Goal: Information Seeking & Learning: Understand process/instructions

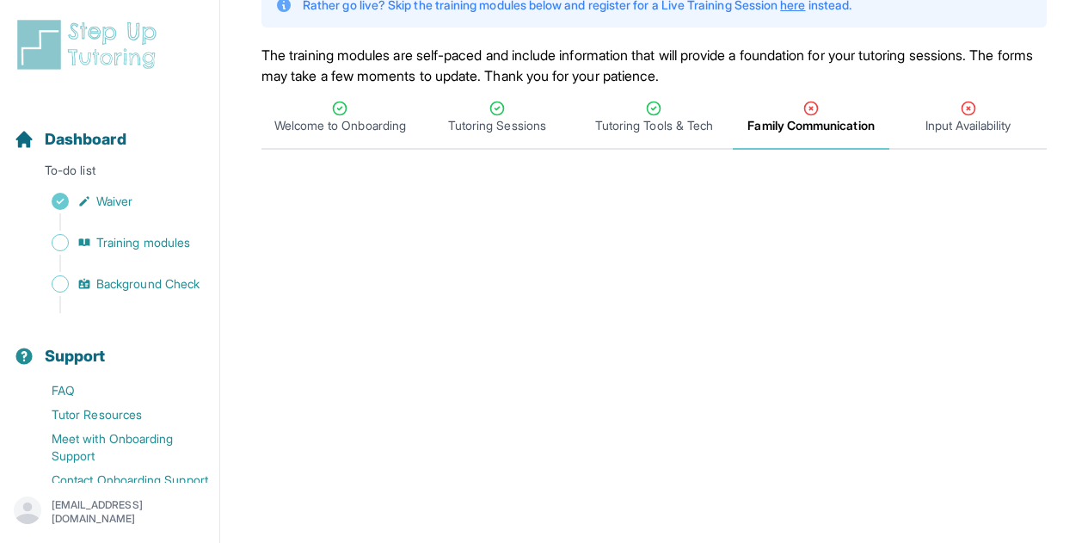
scroll to position [127, 0]
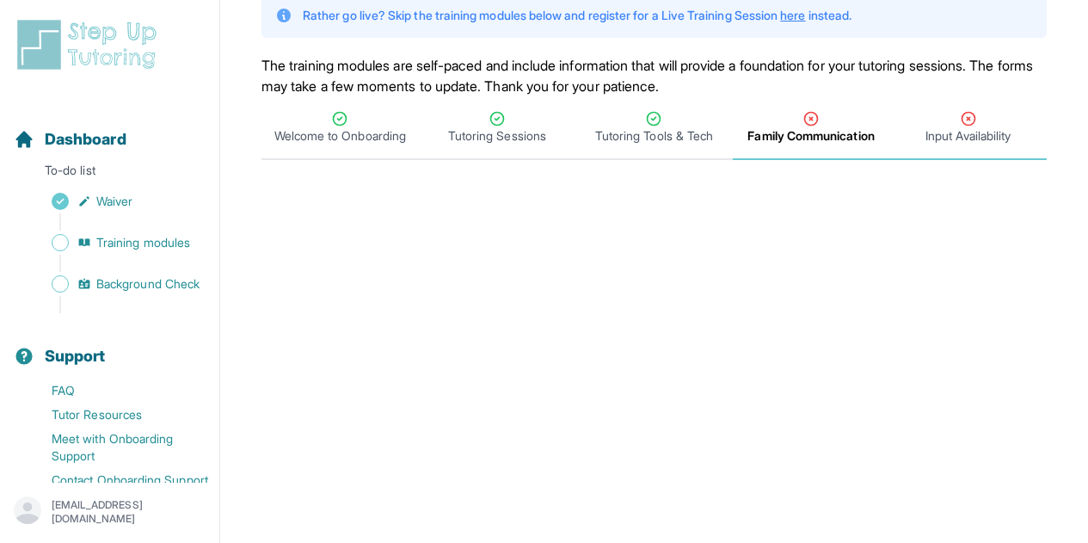
click at [945, 133] on span "Input Availability" at bounding box center [968, 135] width 85 height 17
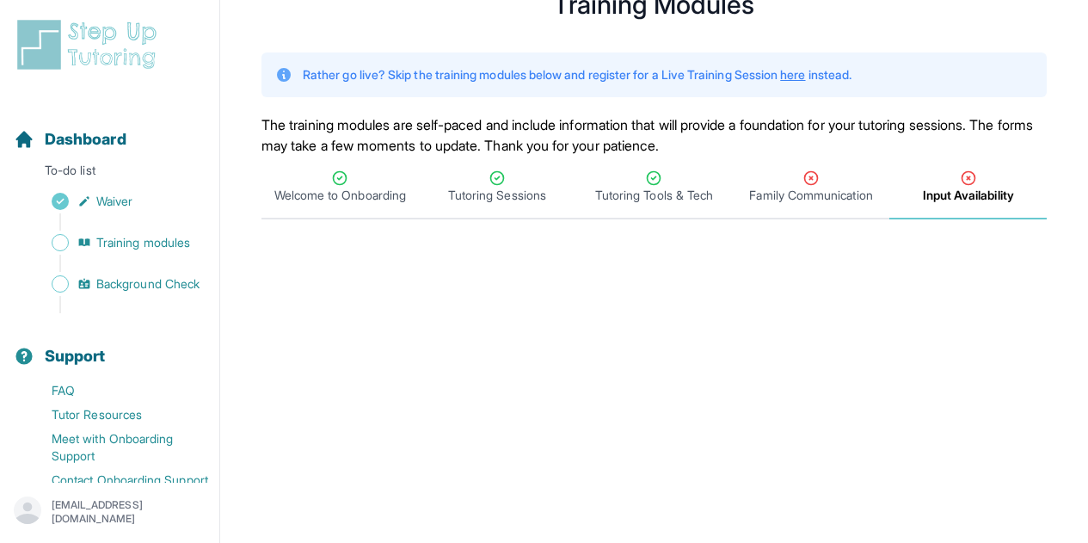
scroll to position [69, 0]
click at [118, 291] on span "Background Check" at bounding box center [147, 283] width 103 height 17
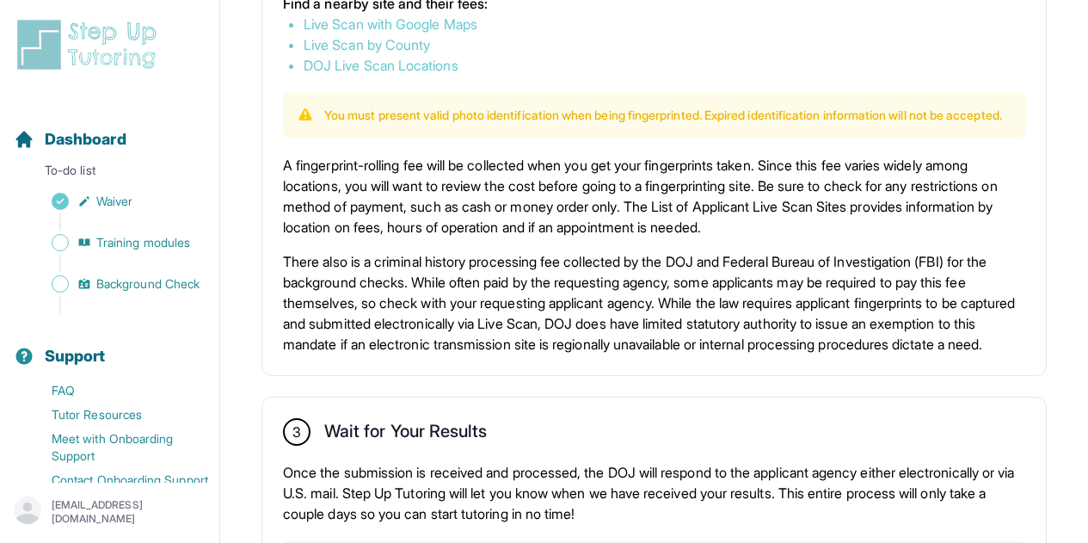
scroll to position [1102, 0]
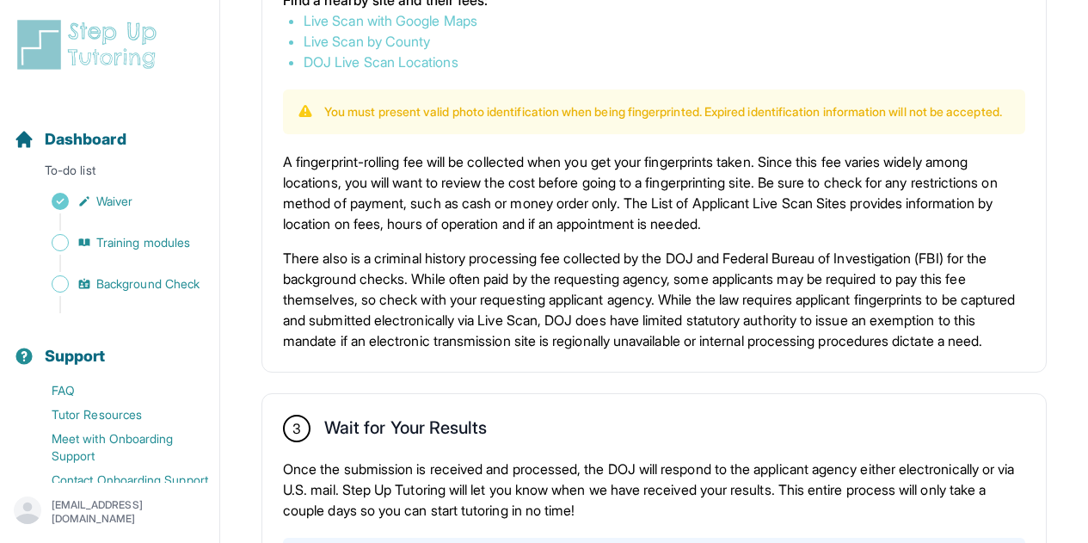
click at [564, 330] on p "There also is a criminal history processing fee collected by the DOJ and Federa…" at bounding box center [654, 299] width 743 height 103
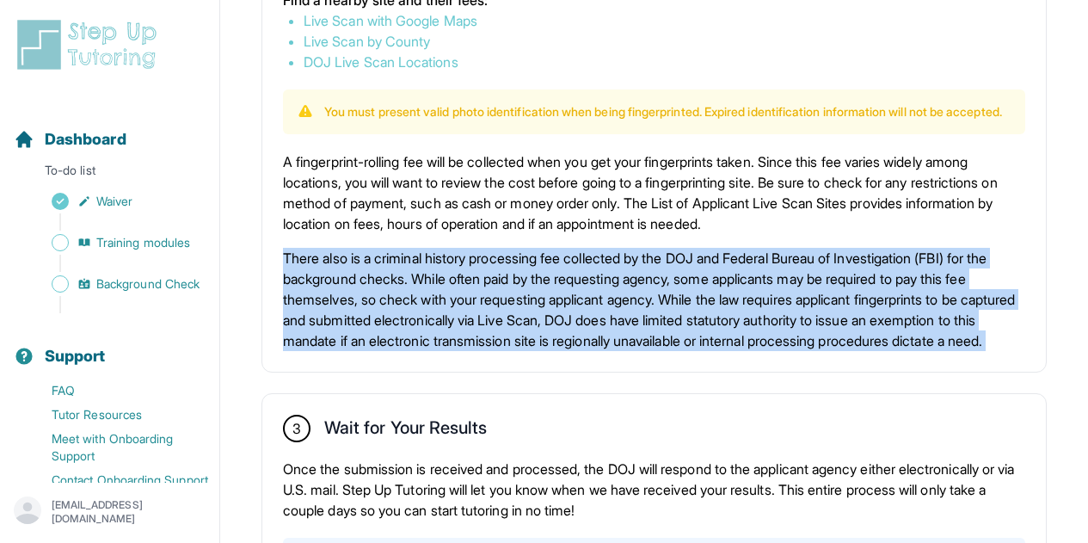
click at [564, 330] on p "There also is a criminal history processing fee collected by the DOJ and Federa…" at bounding box center [654, 299] width 743 height 103
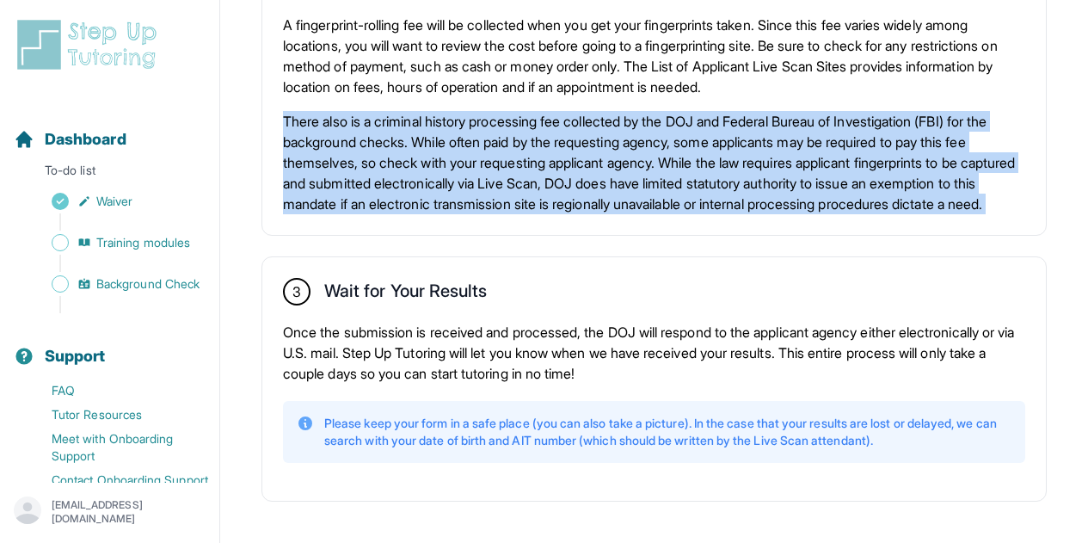
scroll to position [1243, 0]
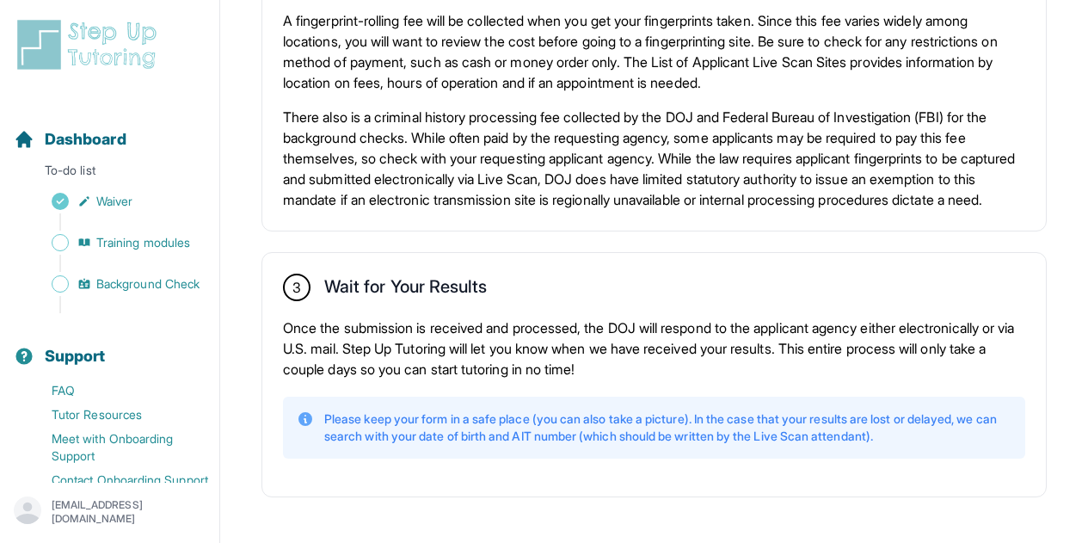
click at [593, 379] on p "Once the submission is received and processed, the DOJ will respond to the appl…" at bounding box center [654, 348] width 743 height 62
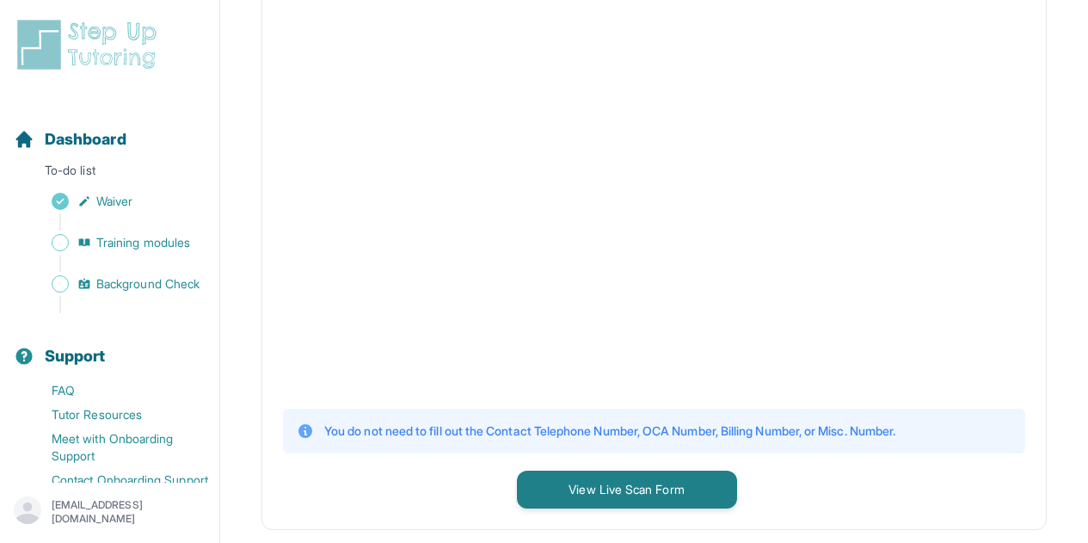
scroll to position [410, 0]
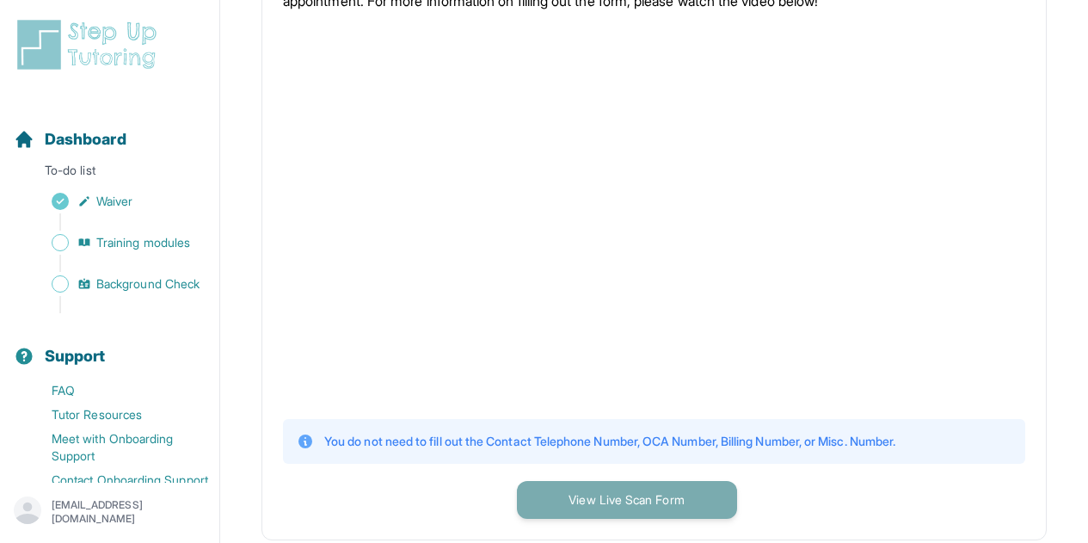
click at [593, 506] on button "View Live Scan Form" at bounding box center [627, 500] width 220 height 38
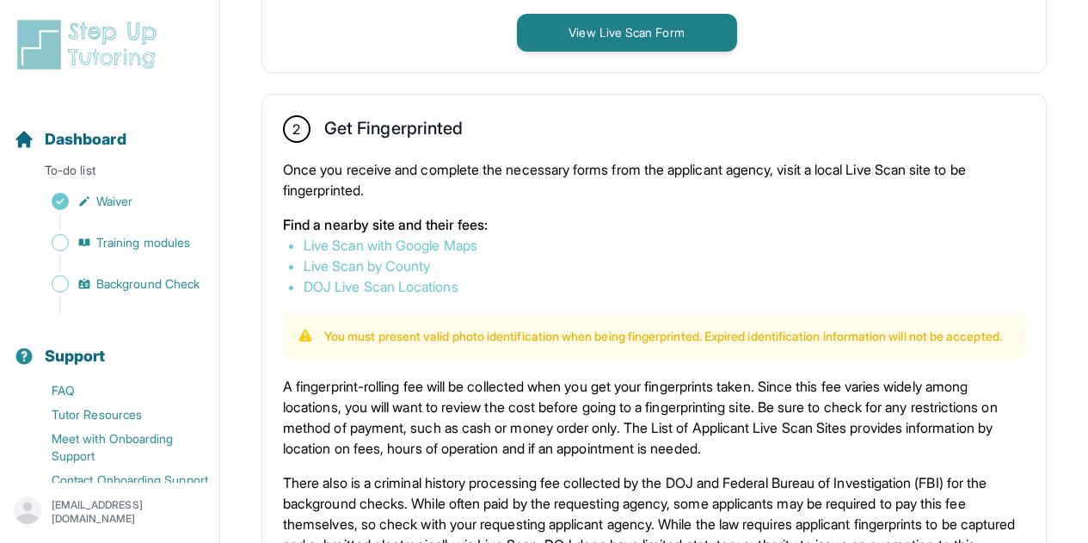
scroll to position [878, 0]
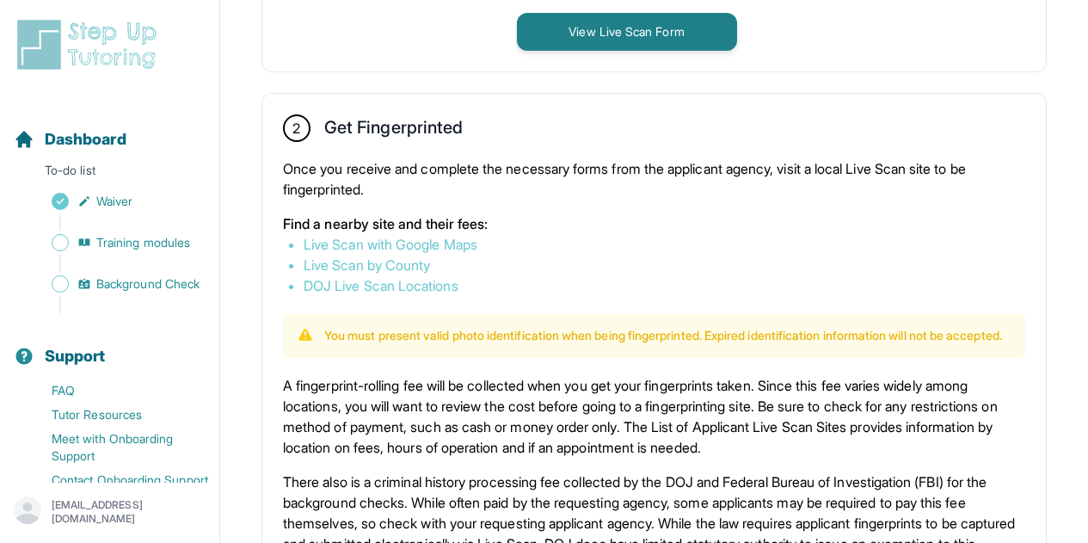
click at [468, 241] on link "Live Scan with Google Maps" at bounding box center [391, 244] width 174 height 17
click at [785, 272] on li "Live Scan by County" at bounding box center [654, 265] width 701 height 21
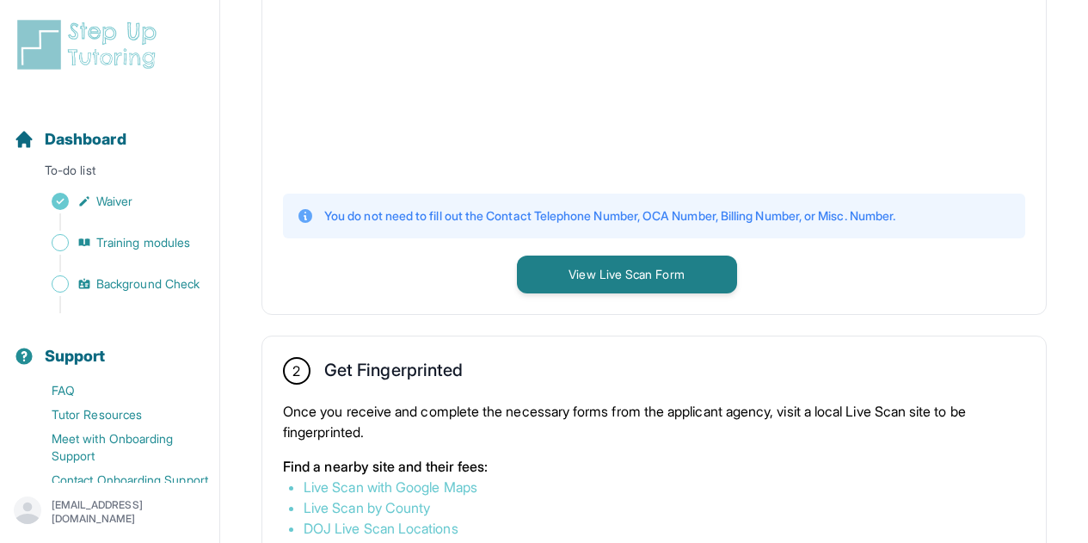
scroll to position [567, 0]
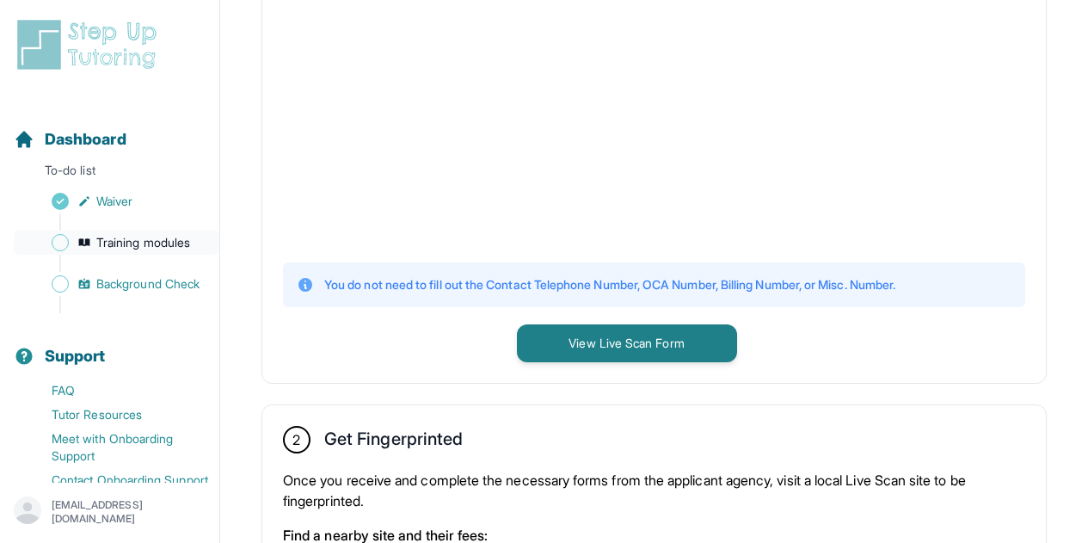
click at [202, 241] on link "Training modules" at bounding box center [117, 243] width 206 height 24
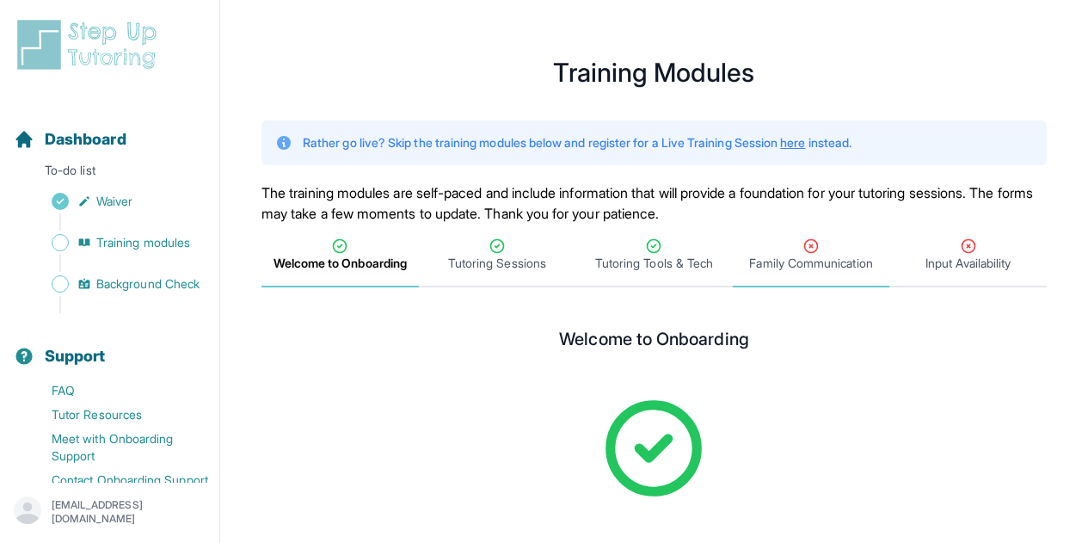
click at [819, 268] on span "Family Communication" at bounding box center [810, 263] width 123 height 17
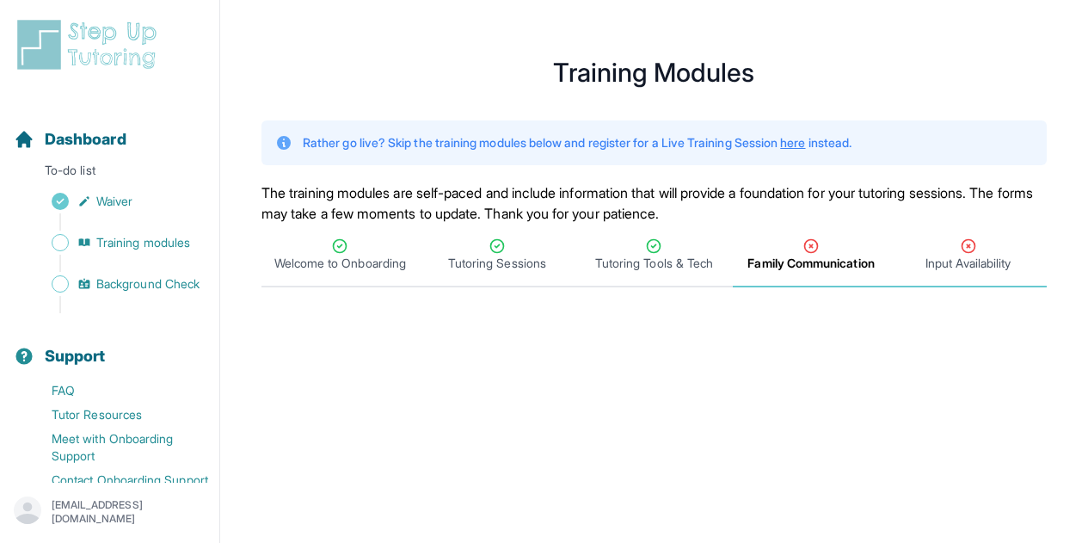
click at [977, 249] on icon "Tabs" at bounding box center [968, 245] width 17 height 17
click at [120, 72] on div "Dashboard To-do list Waiver Training modules Background Check Support FAQ Tutor…" at bounding box center [109, 249] width 219 height 465
click at [110, 47] on img at bounding box center [90, 44] width 153 height 55
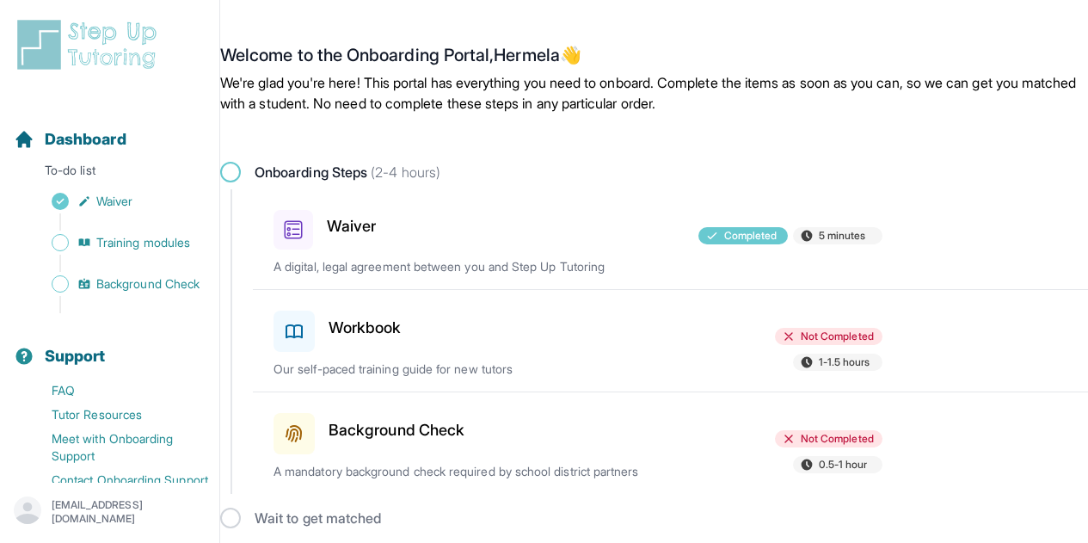
click at [114, 51] on img at bounding box center [90, 44] width 153 height 55
